Goal: Navigation & Orientation: Find specific page/section

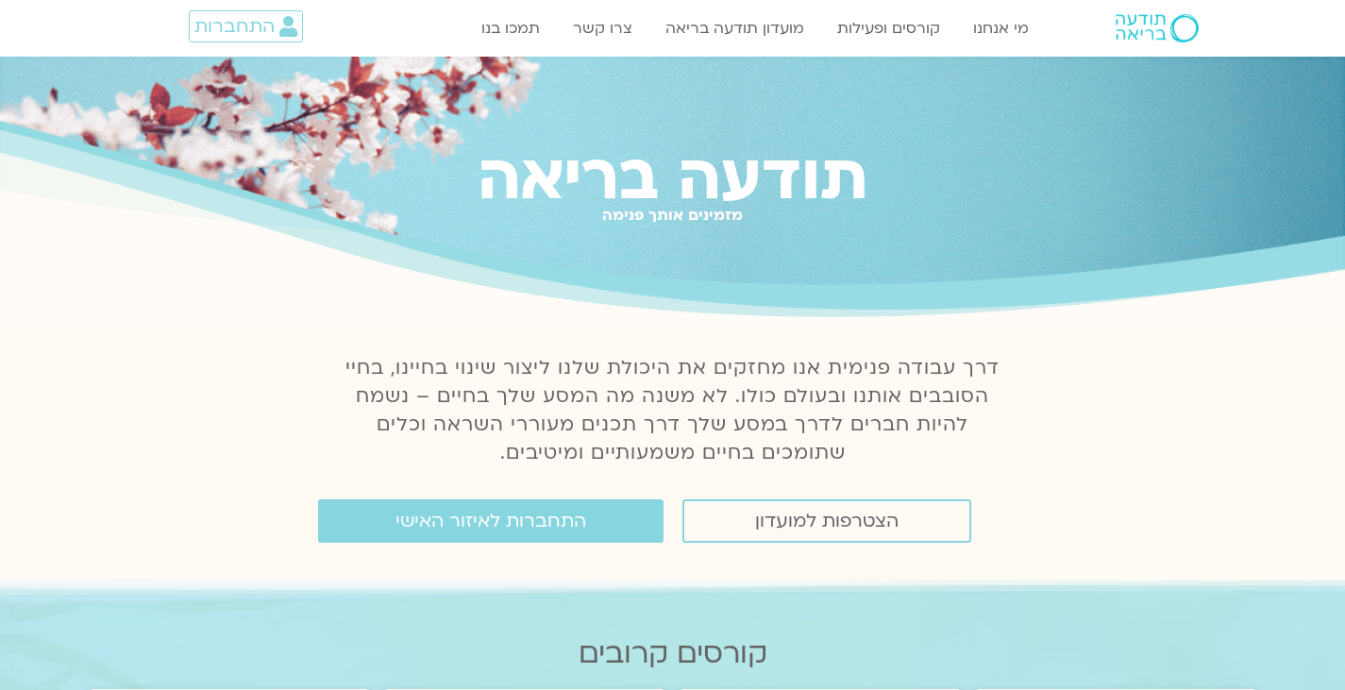
click at [1280, 76] on div "תודעה בריאה מזמינים אותך פנימה" at bounding box center [672, 191] width 1345 height 269
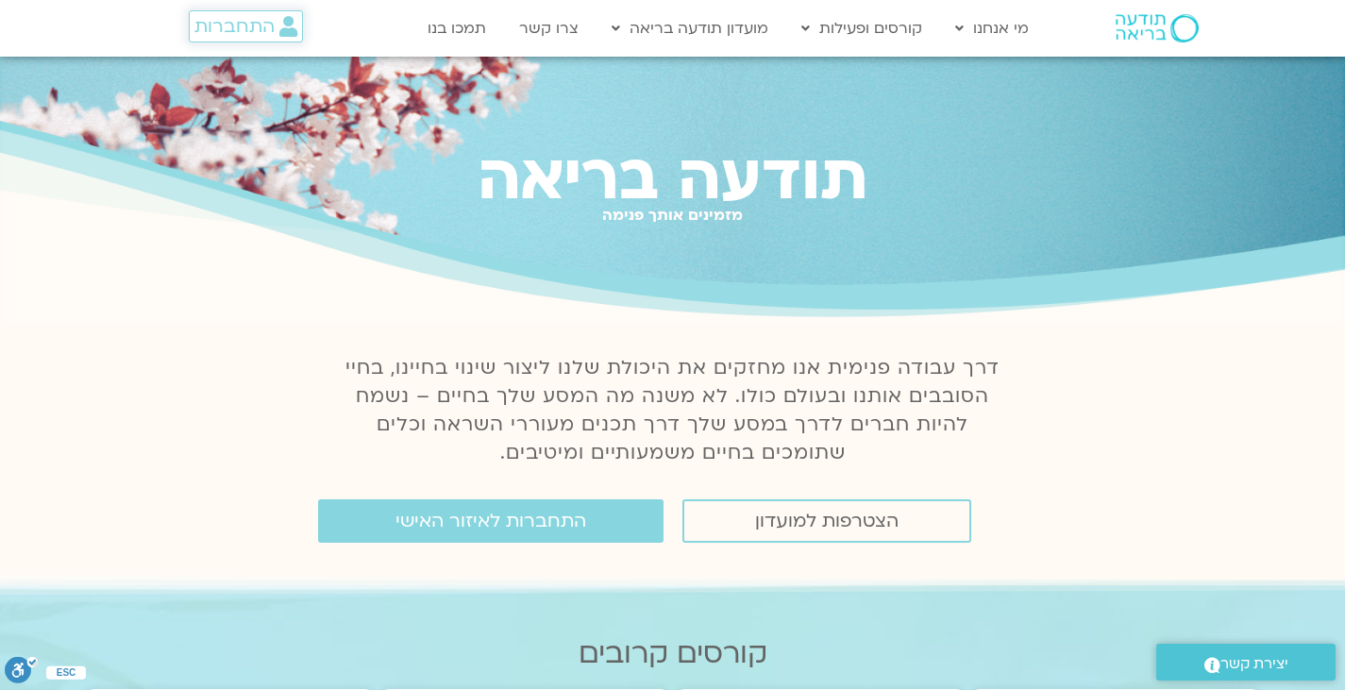
click at [266, 28] on span "התחברות" at bounding box center [234, 26] width 80 height 21
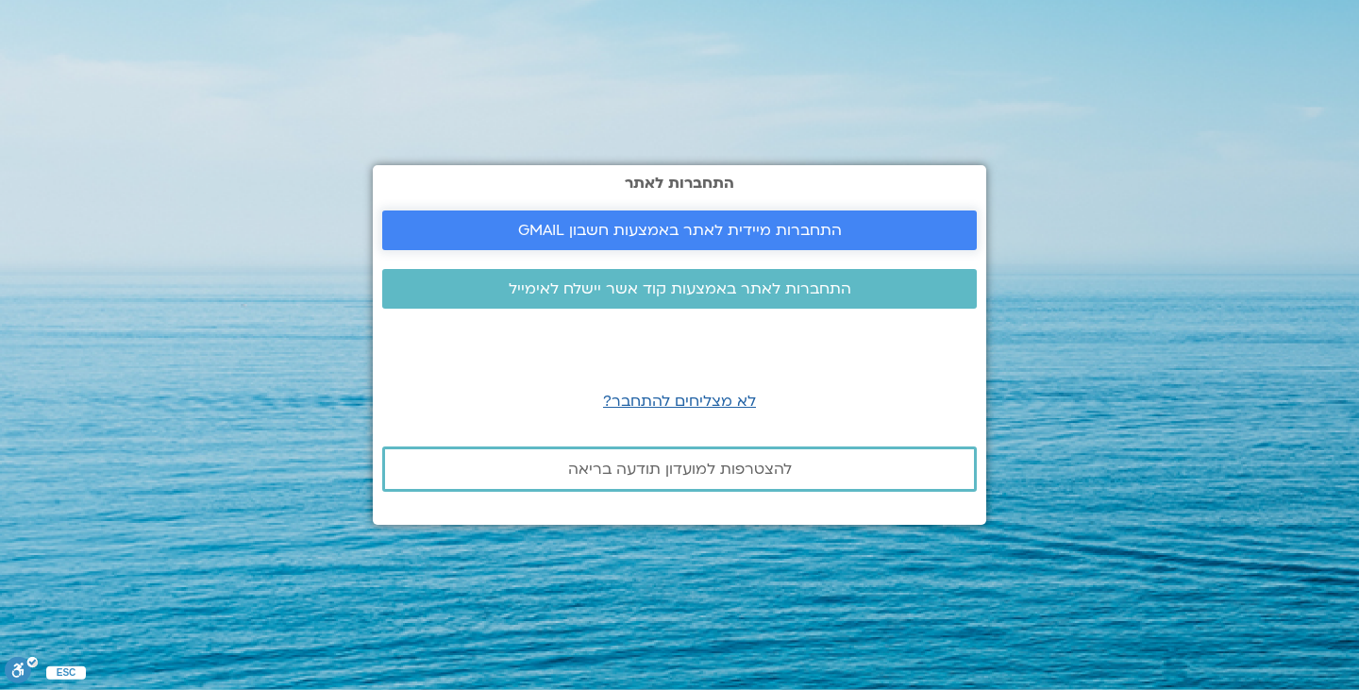
click at [529, 213] on link "התחברות מיידית לאתר באמצעות חשבון GMAIL" at bounding box center [679, 230] width 595 height 40
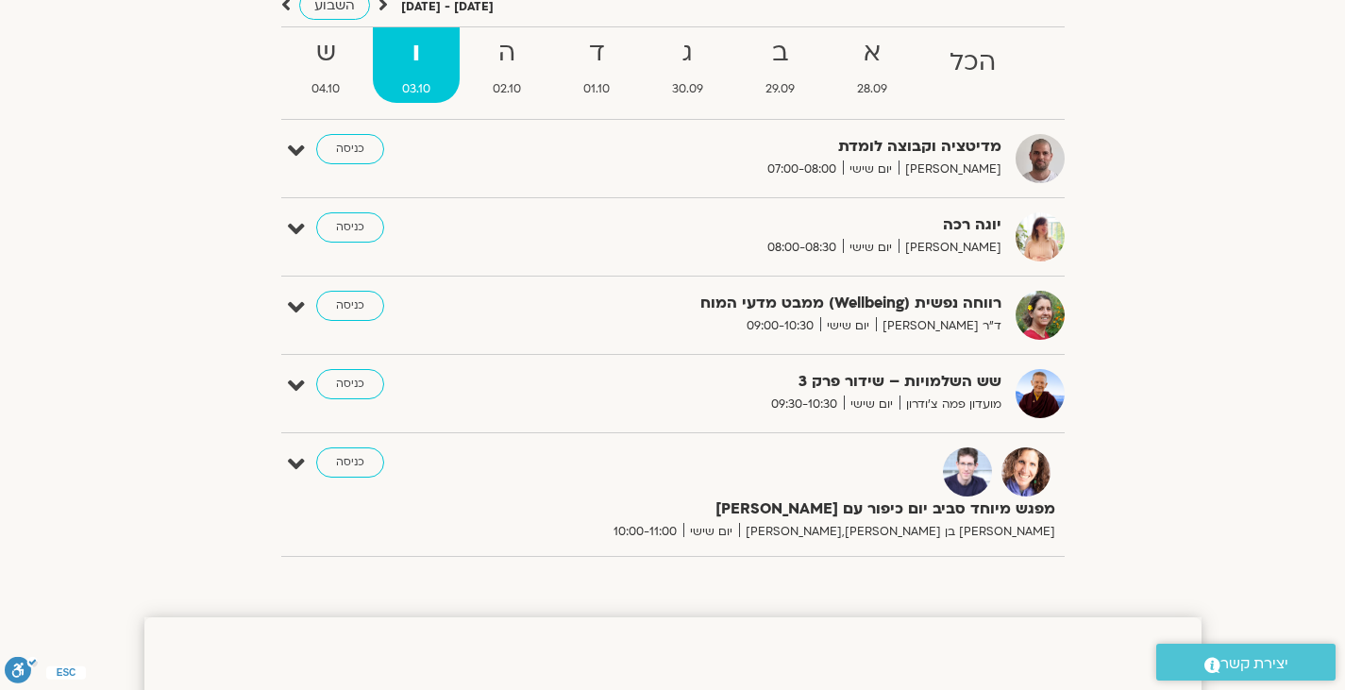
scroll to position [204, 0]
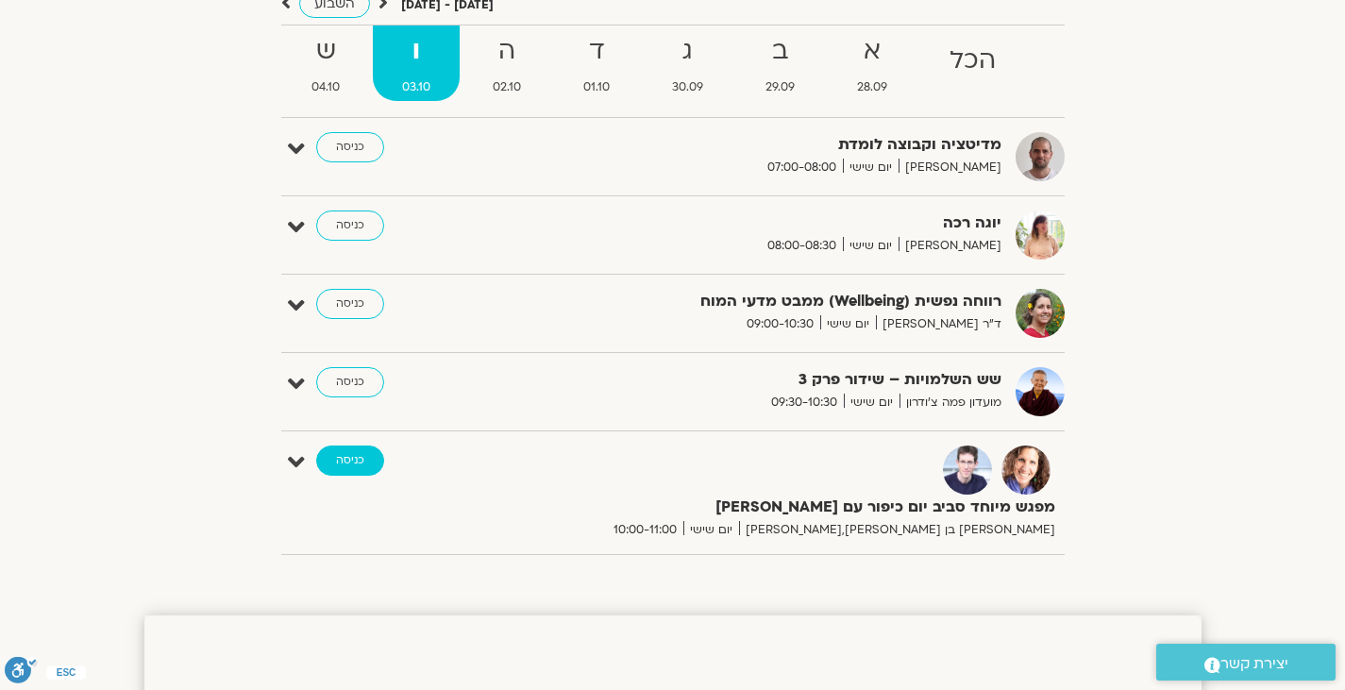
click at [353, 461] on link "כניסה" at bounding box center [350, 460] width 68 height 30
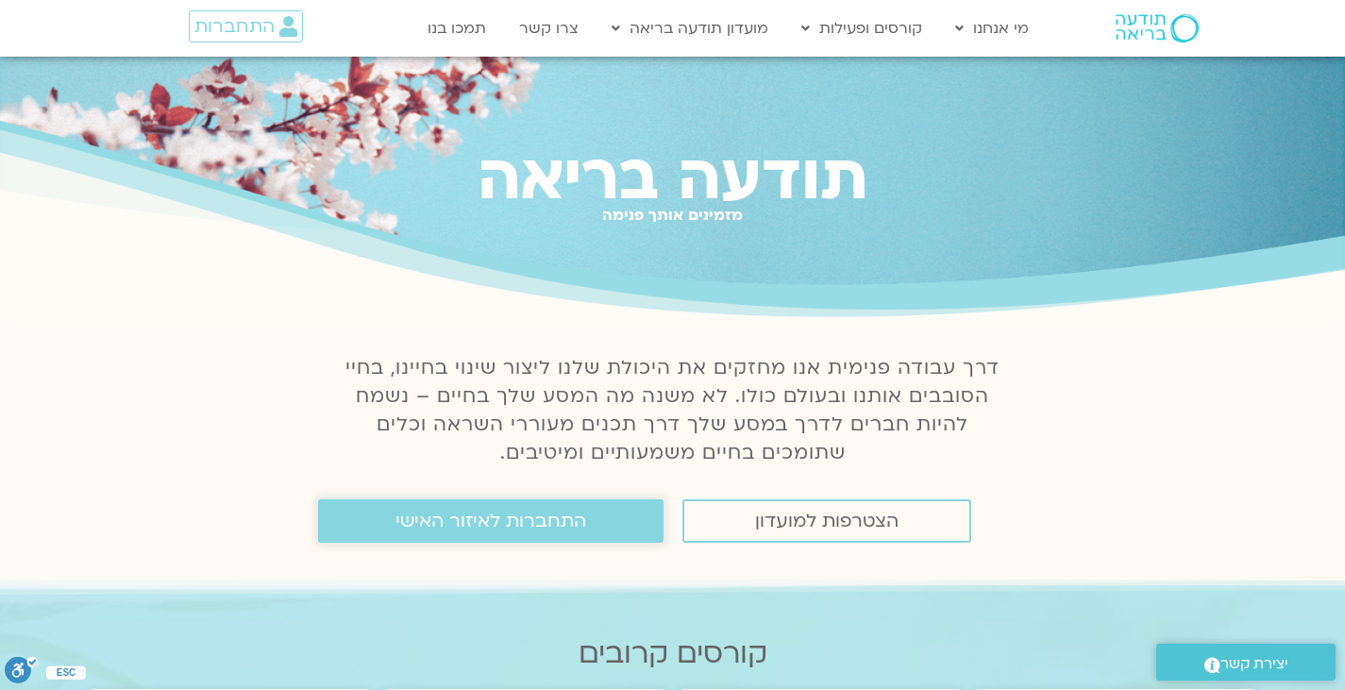
click at [484, 511] on link "התחברות לאיזור האישי" at bounding box center [490, 520] width 345 height 43
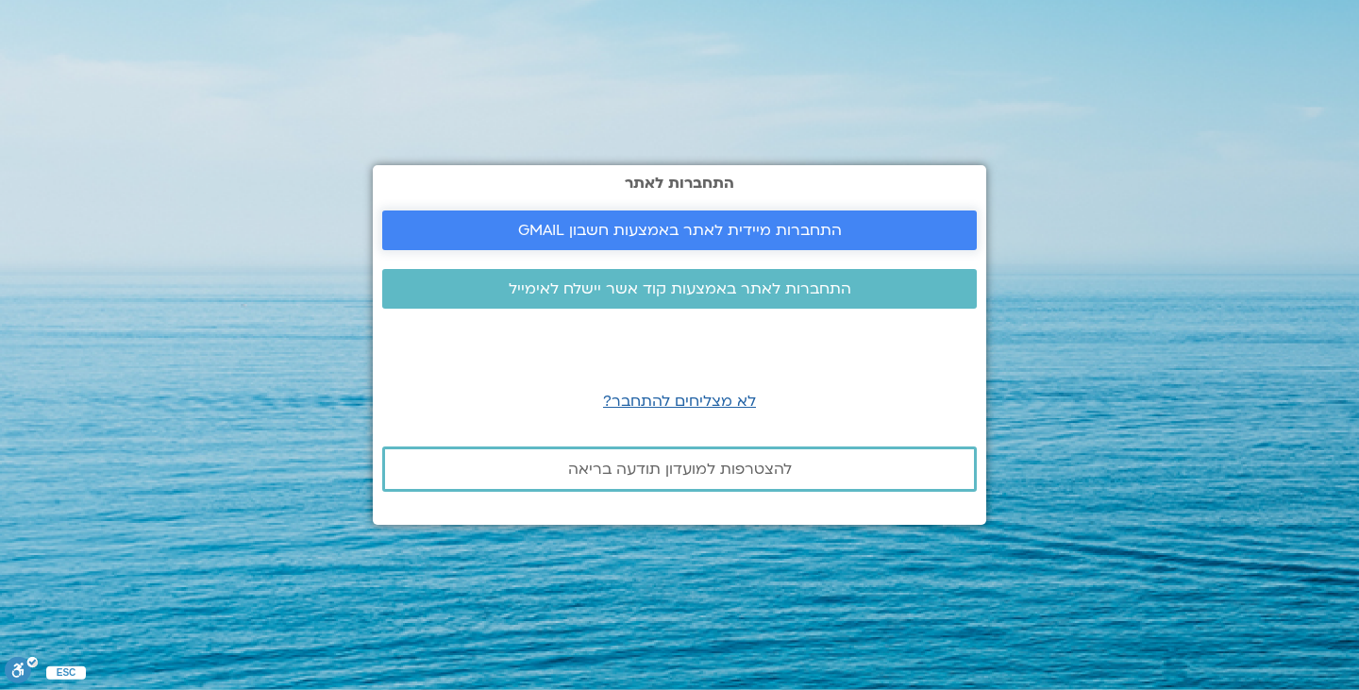
click at [762, 230] on span "התחברות מיידית לאתר באמצעות חשבון GMAIL" at bounding box center [680, 230] width 324 height 17
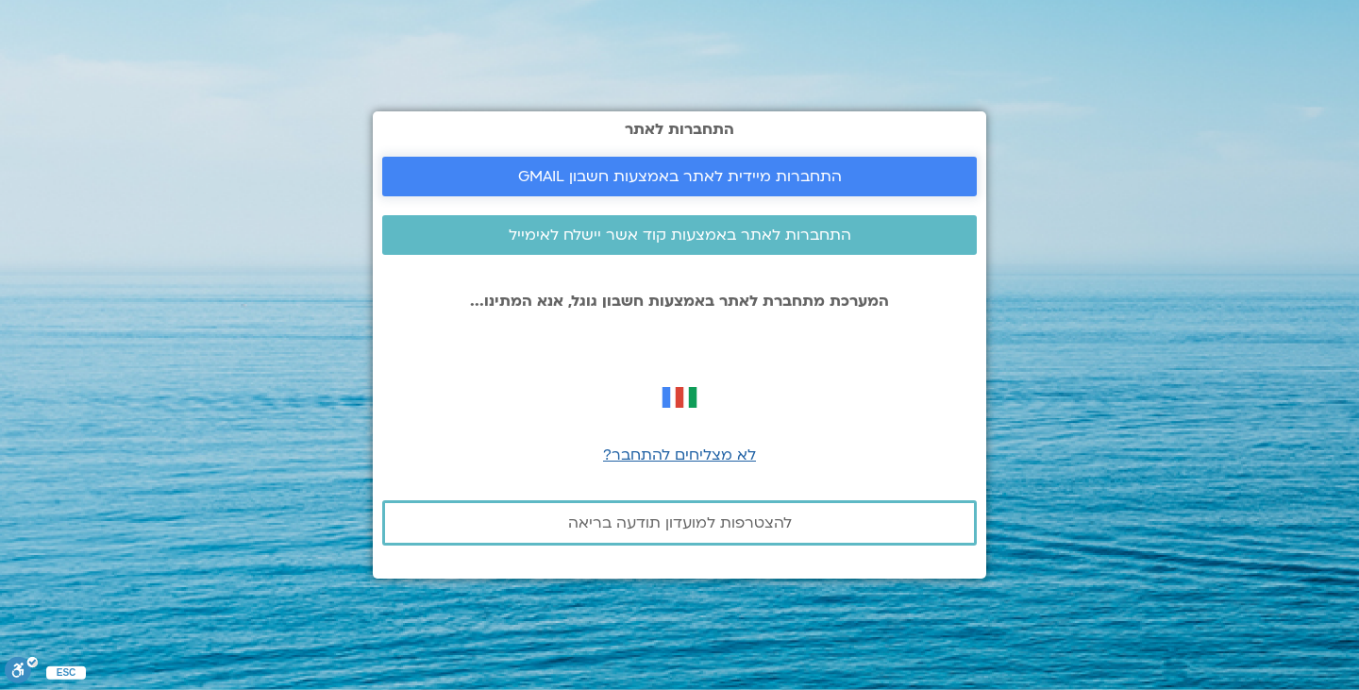
click at [750, 181] on span "התחברות מיידית לאתר באמצעות חשבון GMAIL" at bounding box center [680, 176] width 324 height 17
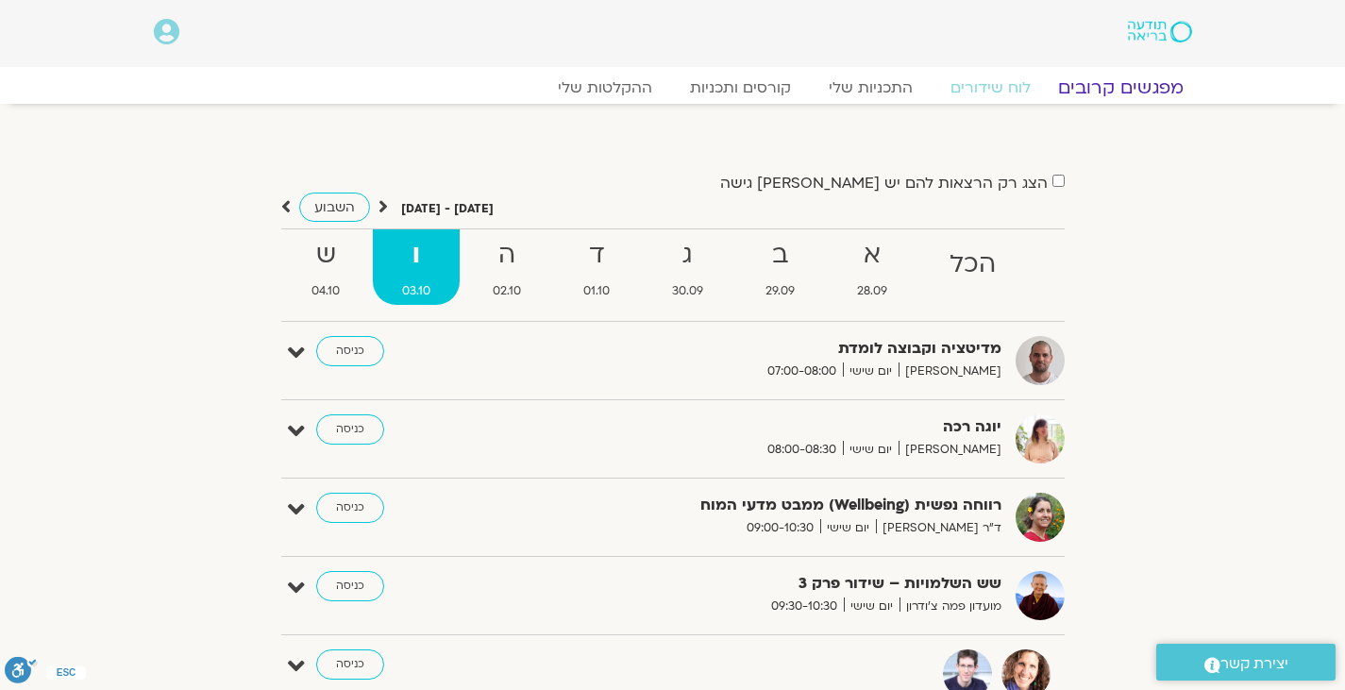
click at [1149, 92] on link "מפגשים קרובים" at bounding box center [1119, 87] width 171 height 23
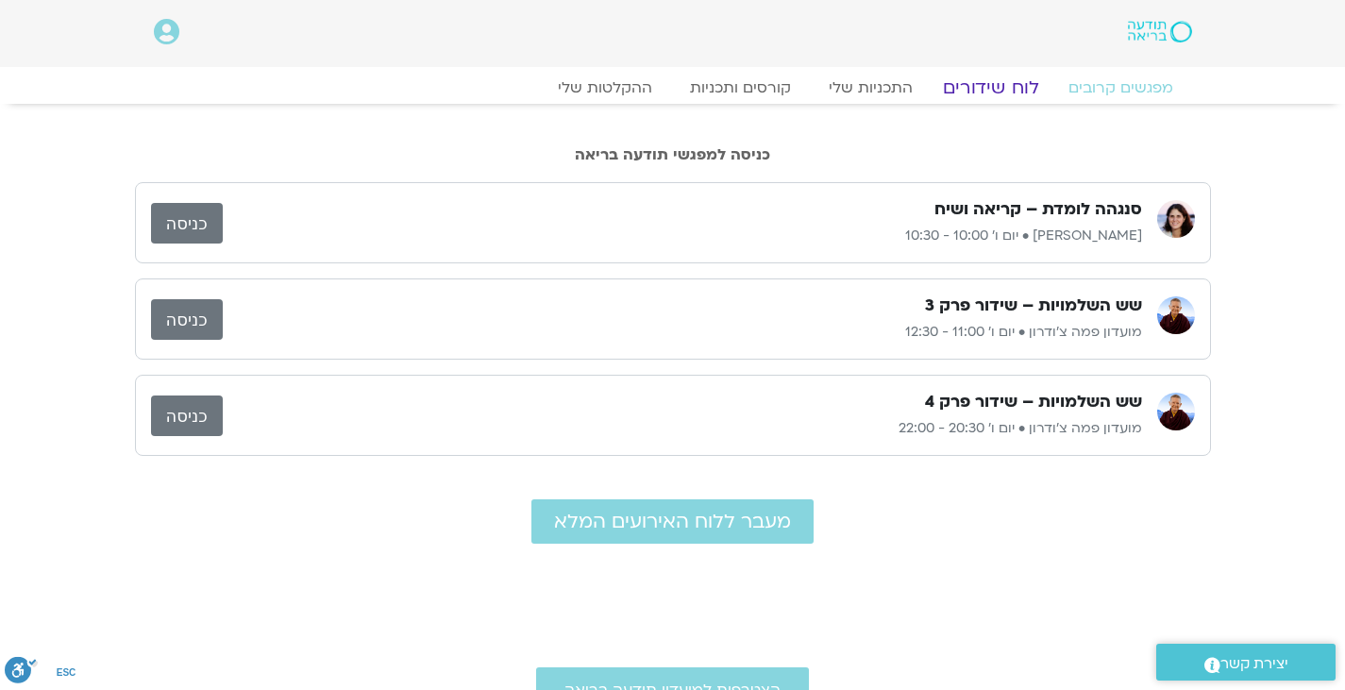
click at [976, 83] on link "לוח שידורים" at bounding box center [990, 87] width 142 height 23
